Goal: Task Accomplishment & Management: Use online tool/utility

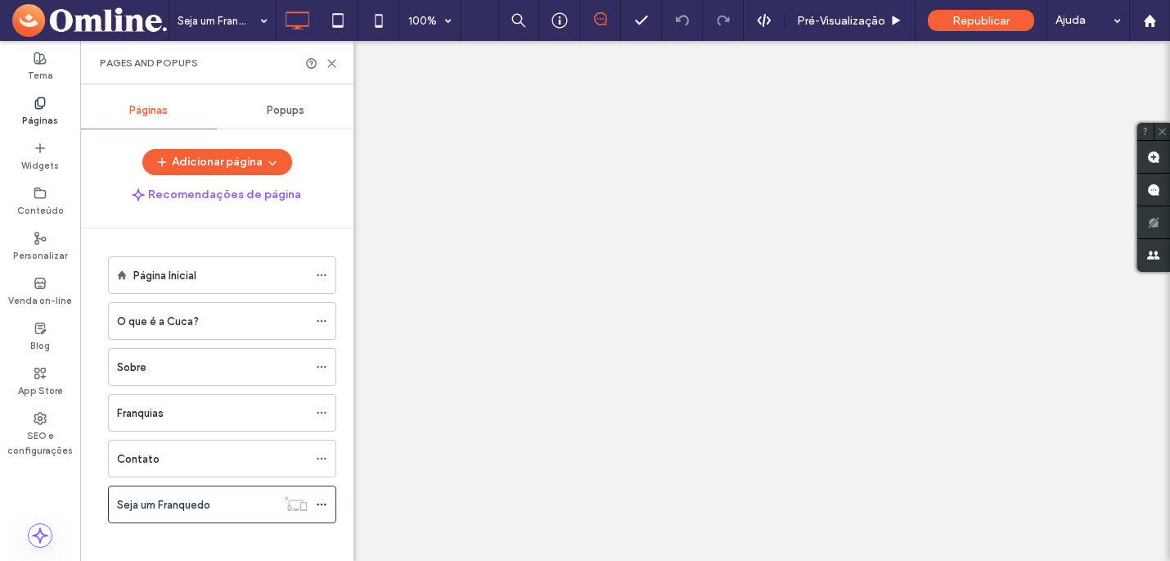
click at [330, 63] on div at bounding box center [585, 280] width 1170 height 561
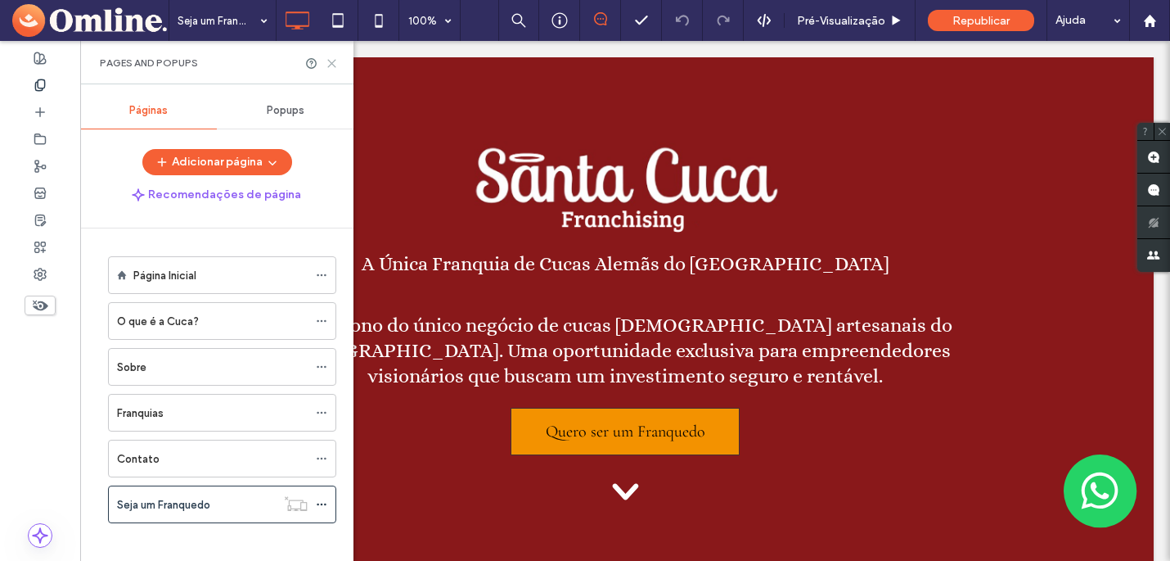
click at [331, 63] on use at bounding box center [331, 63] width 7 height 7
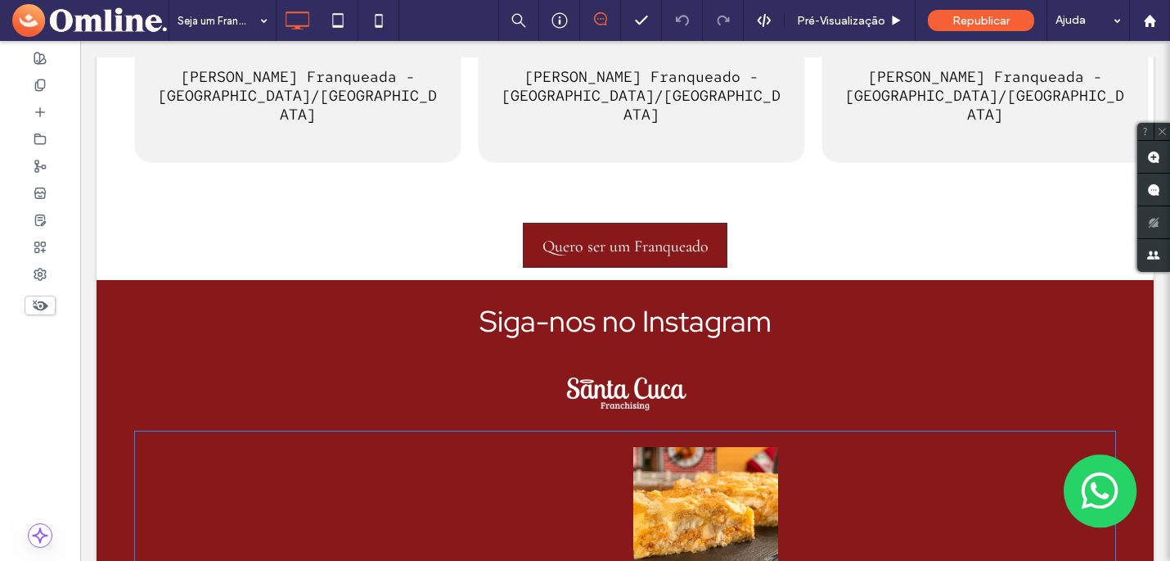
scroll to position [2707, 0]
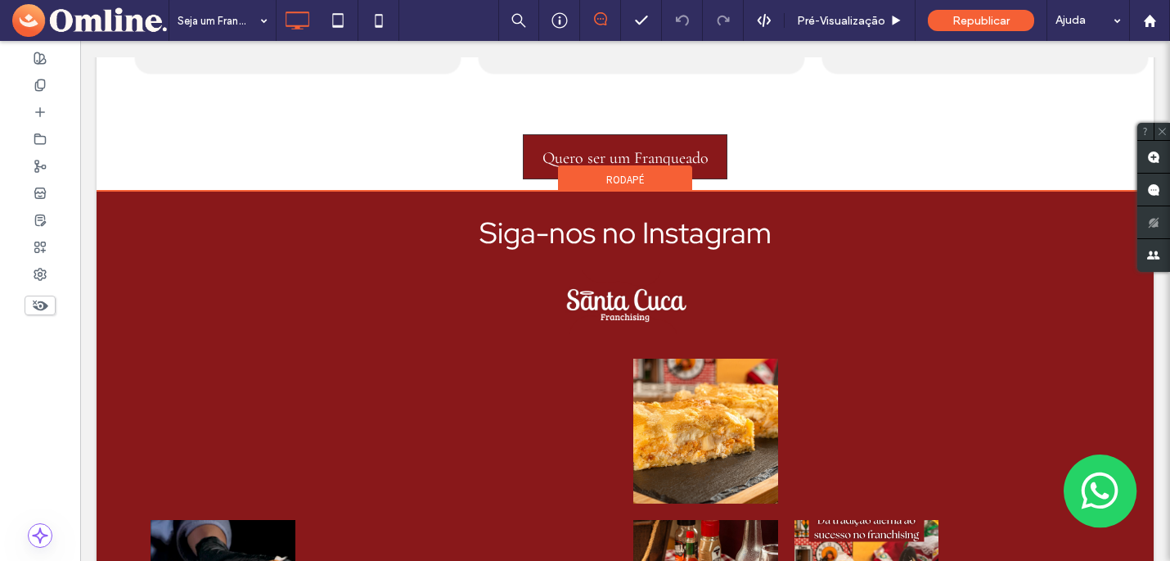
click at [652, 165] on div "Rodapé" at bounding box center [625, 177] width 134 height 25
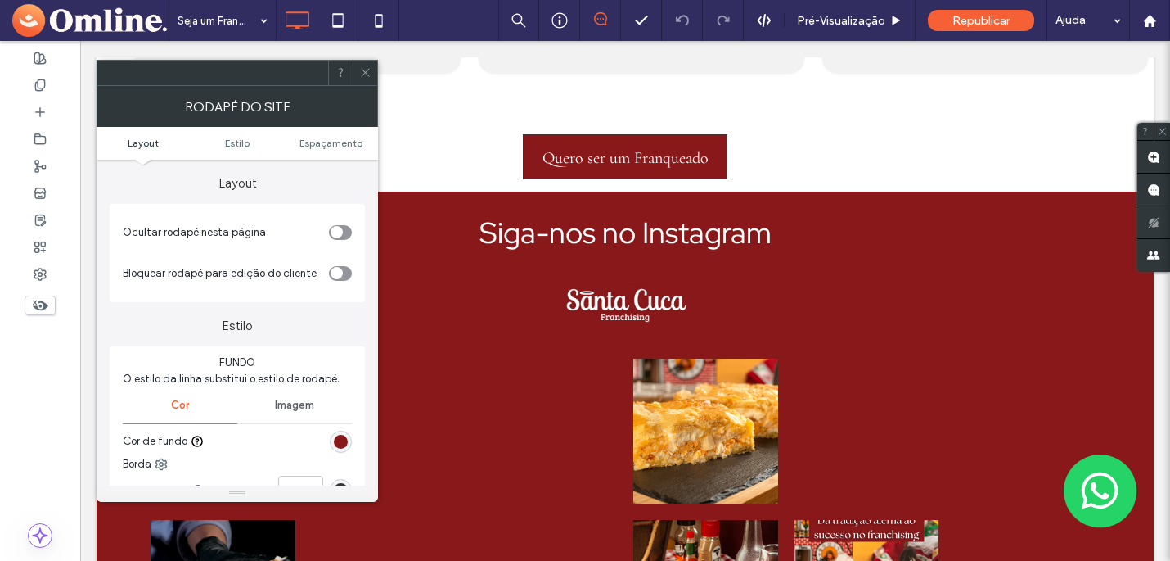
click at [337, 232] on icon "toggle" at bounding box center [336, 232] width 5 height 3
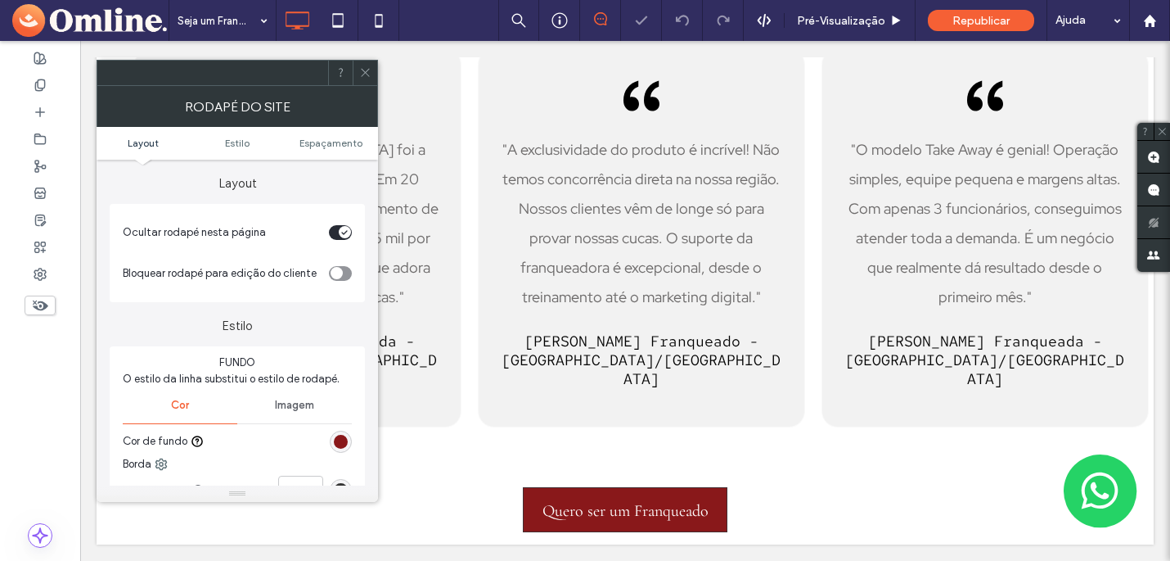
scroll to position [2316, 0]
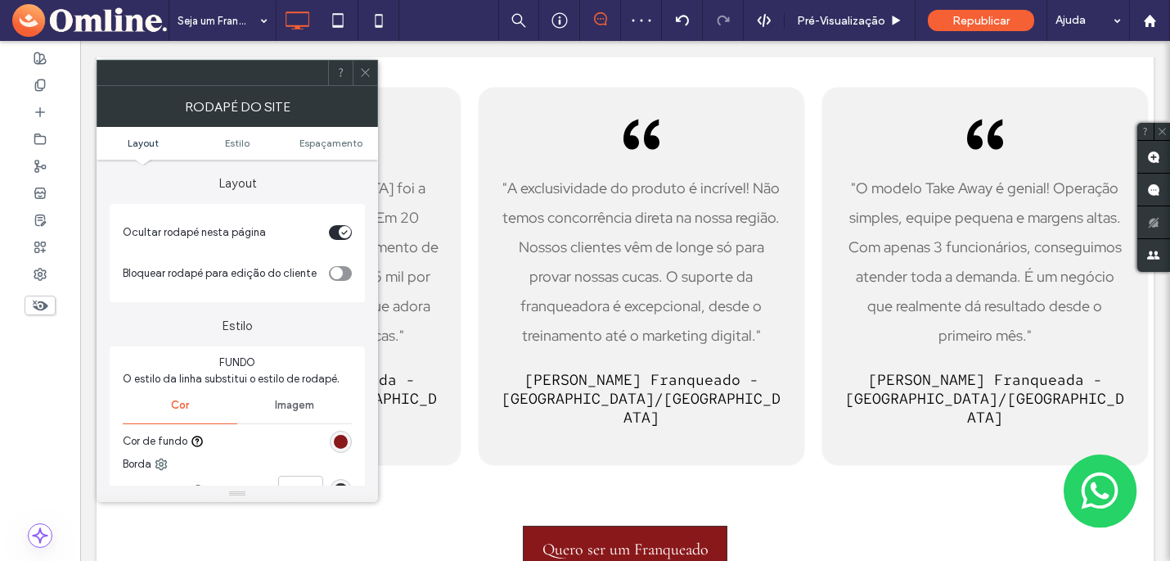
click at [365, 72] on use at bounding box center [365, 73] width 8 height 8
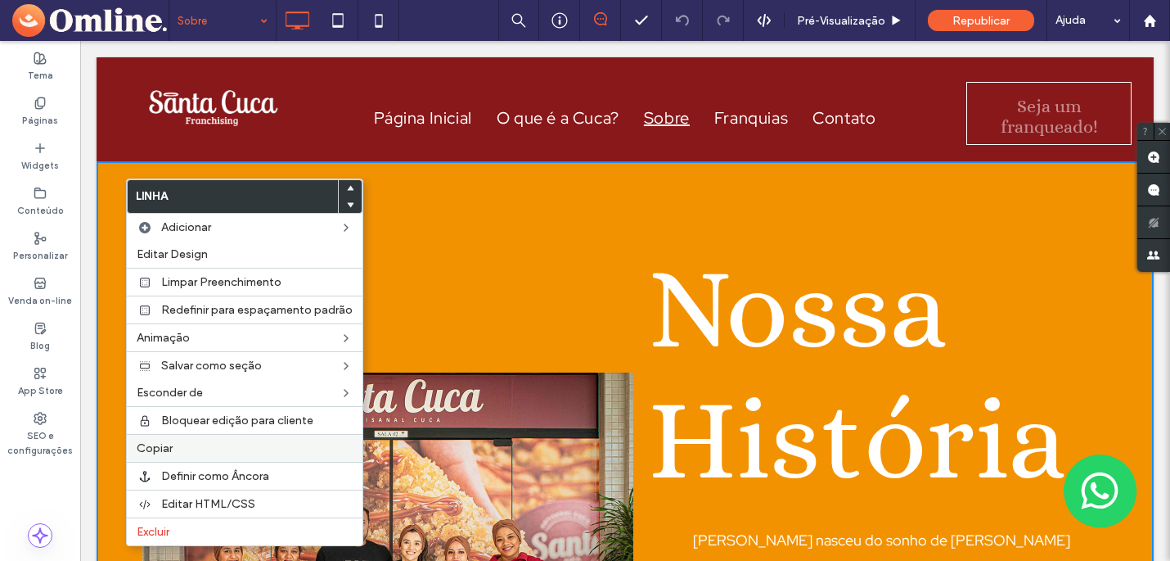
click at [229, 450] on label "Copiar" at bounding box center [245, 448] width 216 height 14
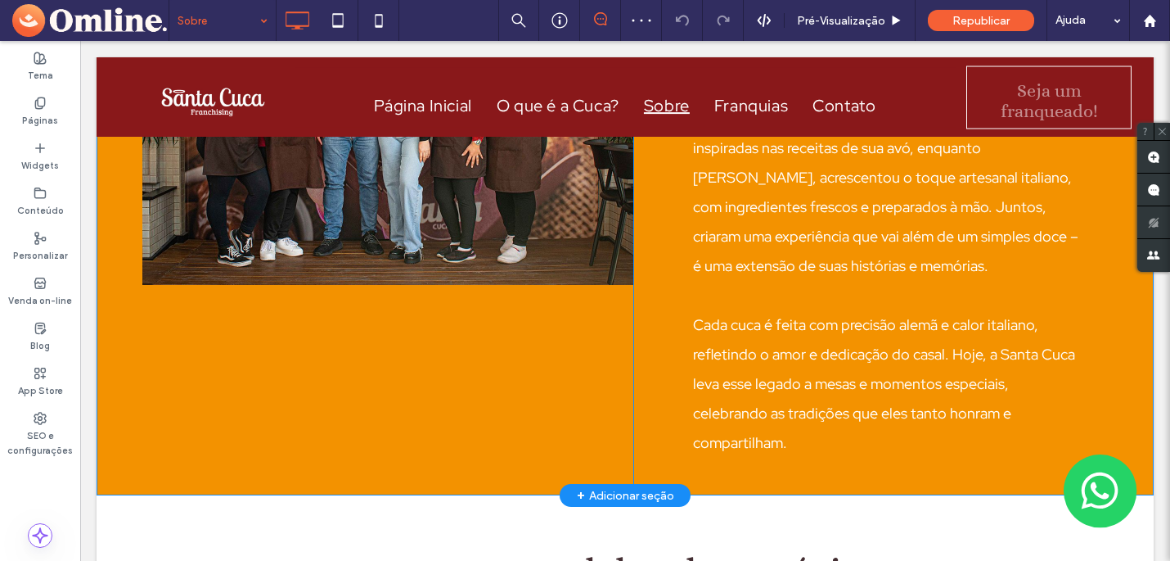
scroll to position [520, 0]
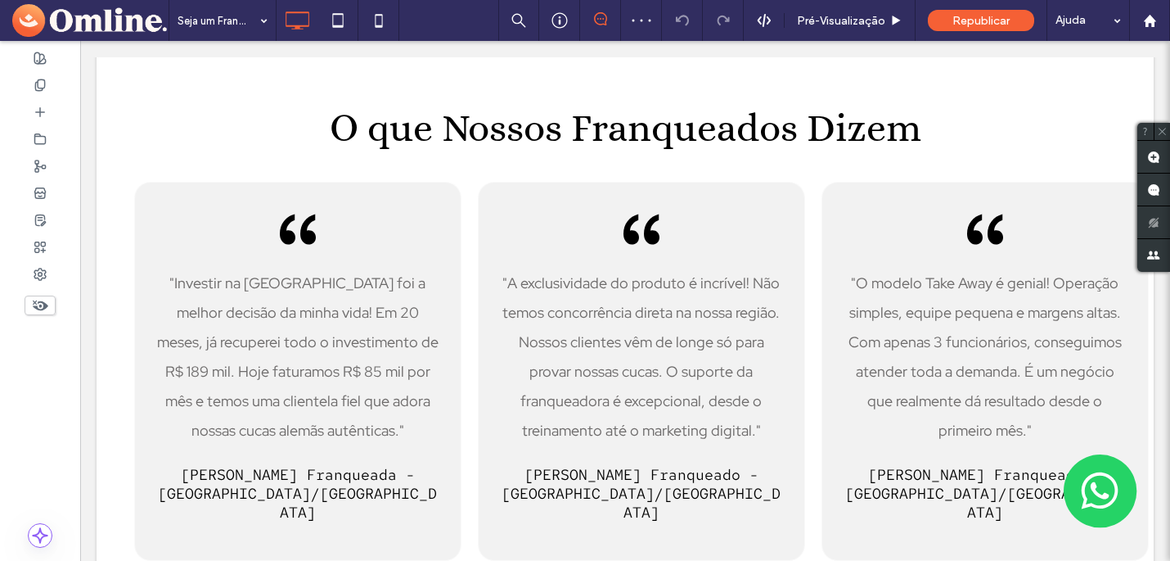
scroll to position [2316, 0]
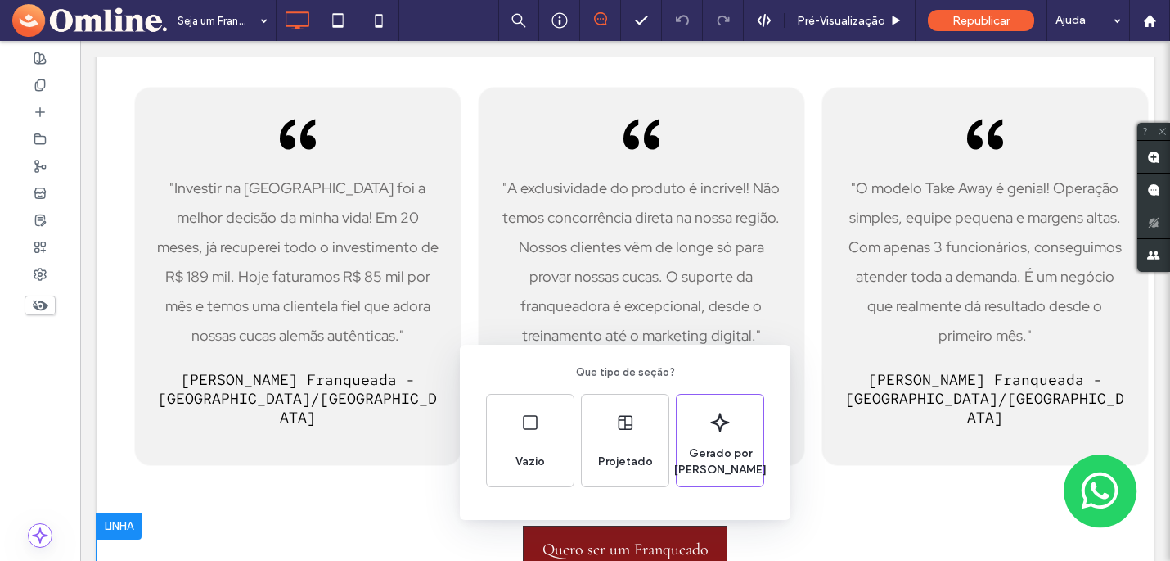
scroll to position [2310, 0]
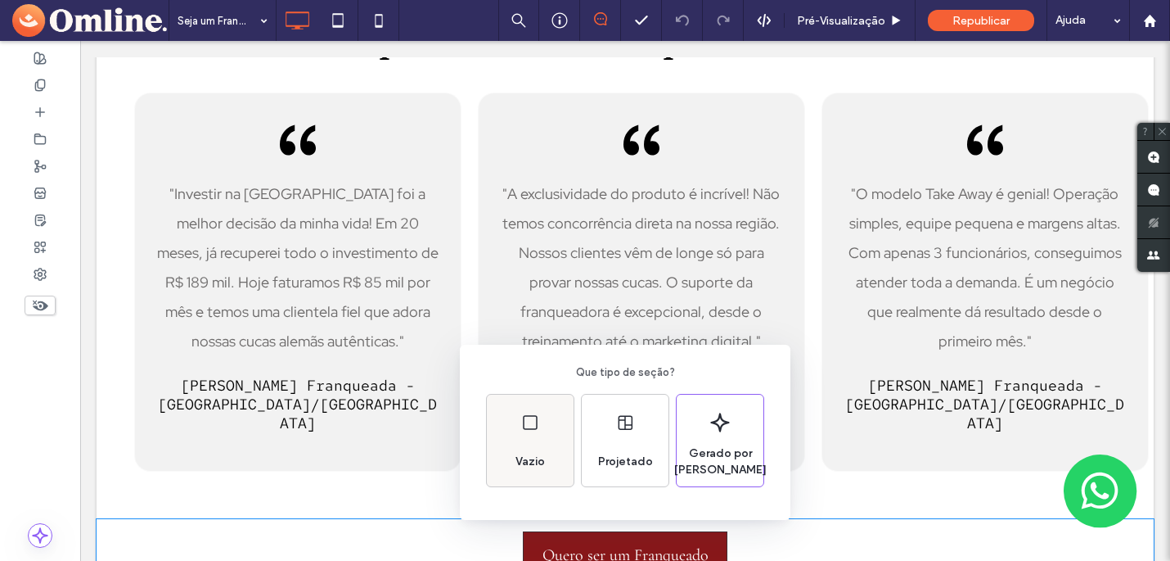
click at [536, 447] on div "Vazio" at bounding box center [530, 462] width 43 height 36
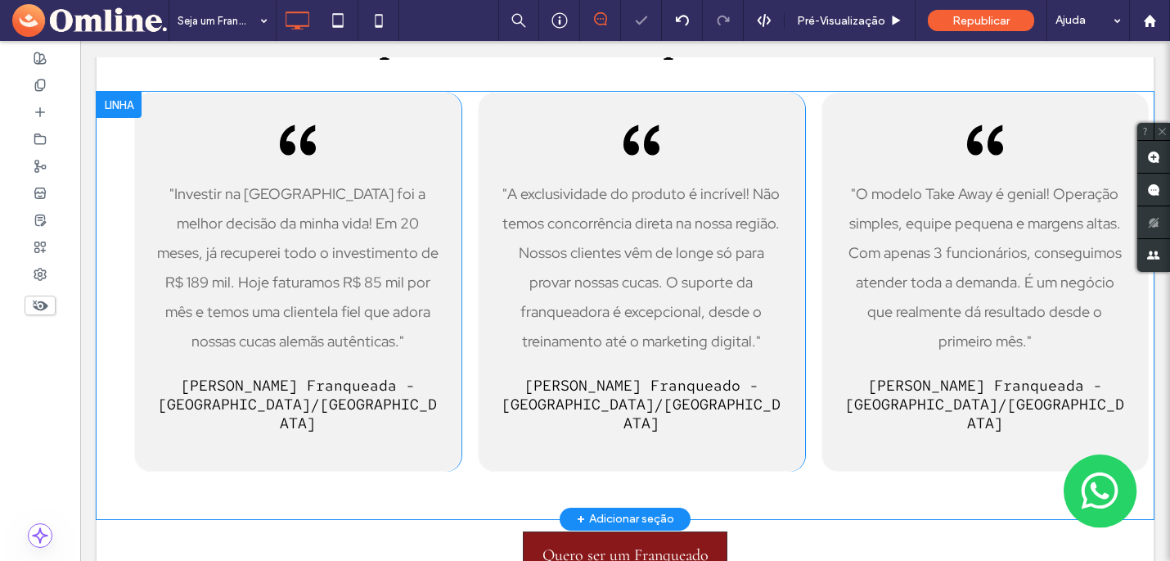
scroll to position [2422, 0]
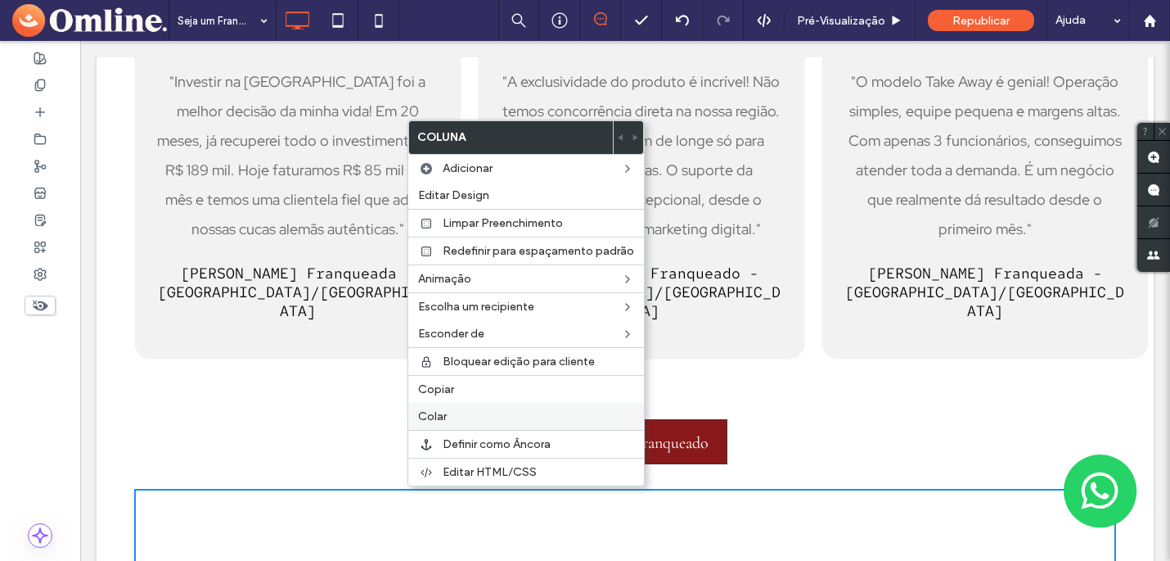
click at [456, 412] on label "Colar" at bounding box center [526, 416] width 216 height 14
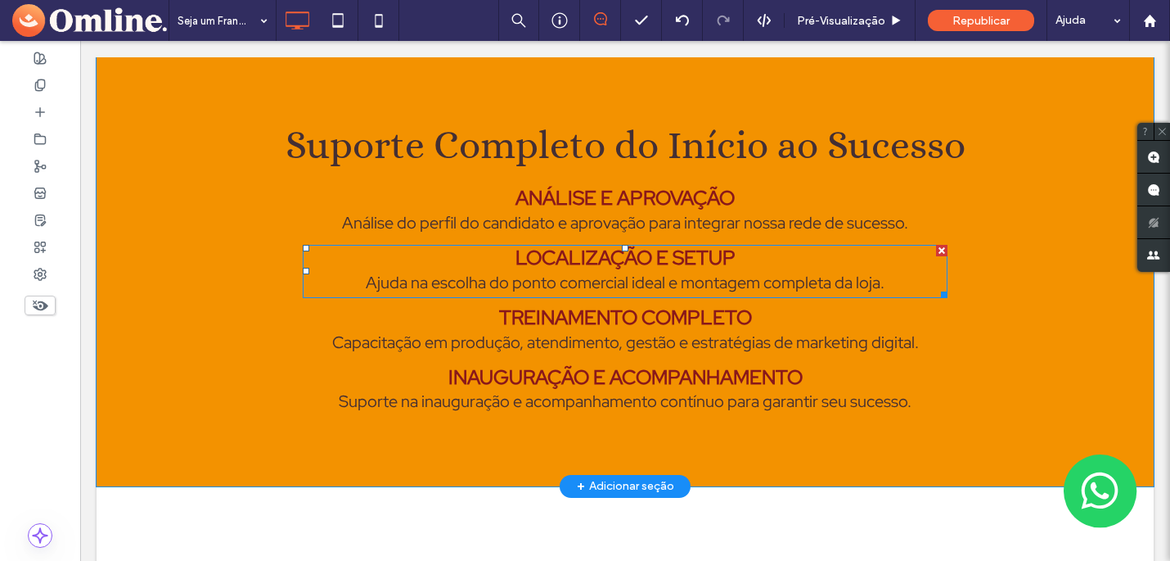
scroll to position [1709, 0]
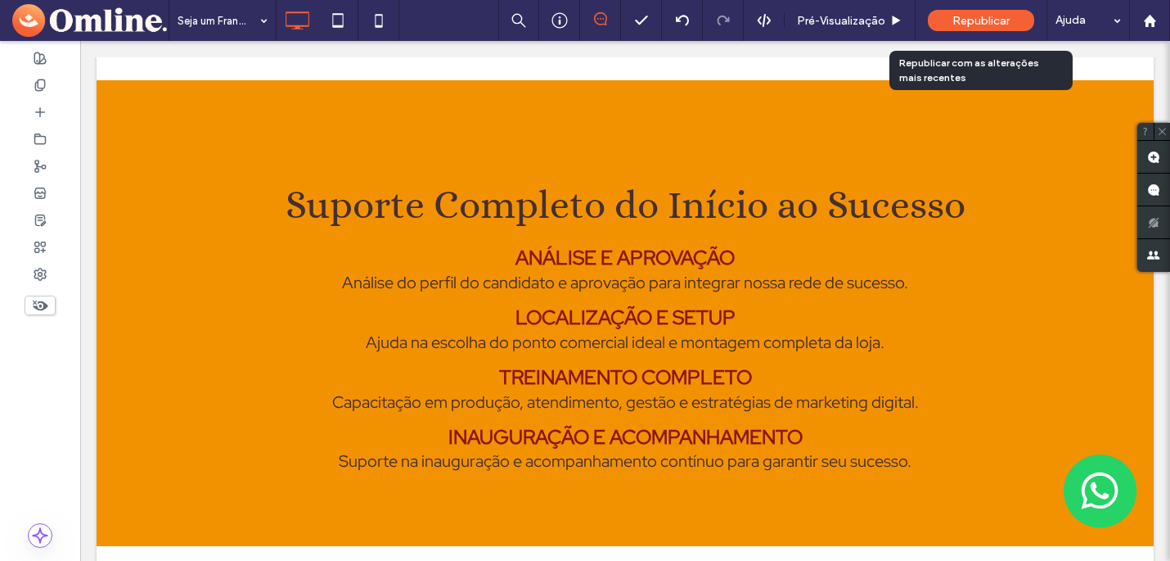
click at [983, 20] on span "Republicar" at bounding box center [981, 21] width 57 height 14
